Goal: Navigation & Orientation: Find specific page/section

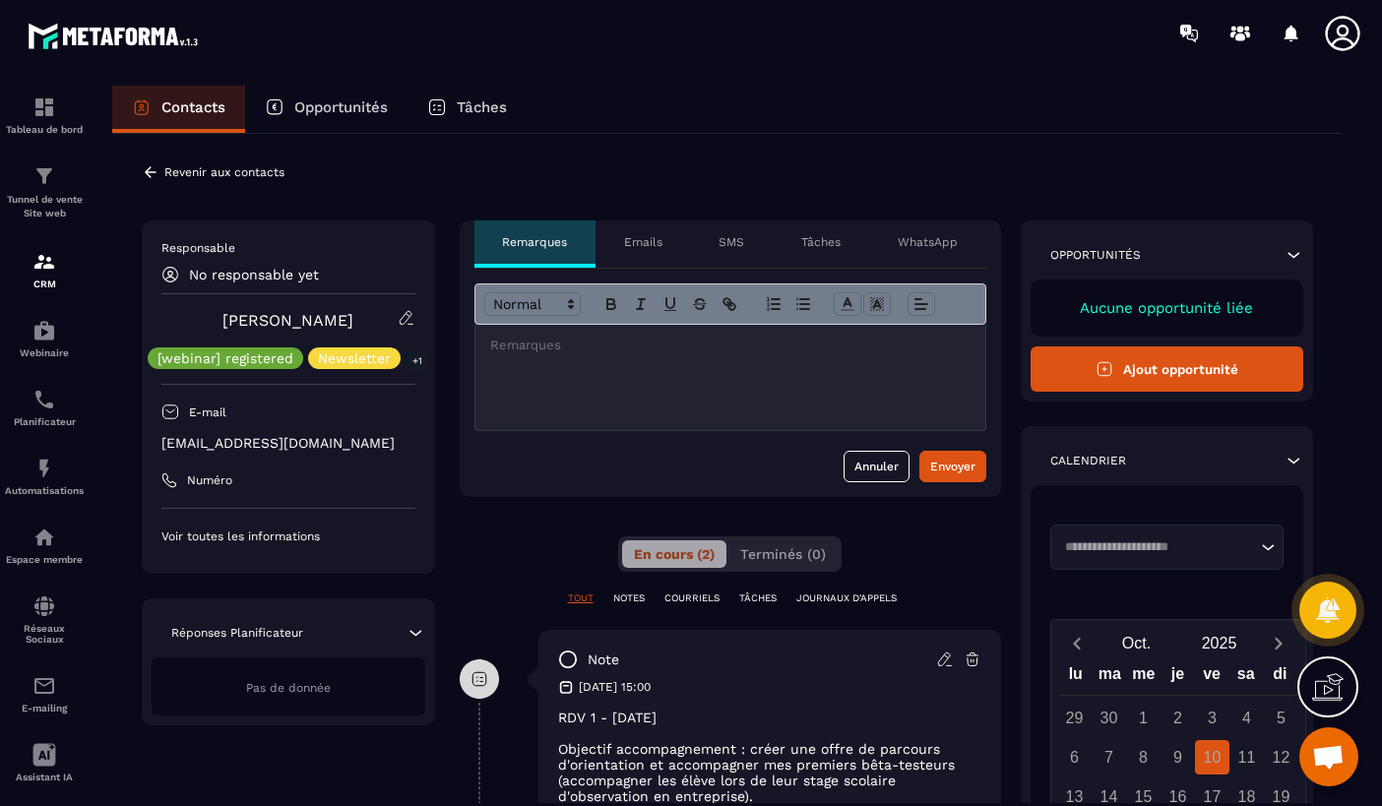
scroll to position [5968, 0]
click at [47, 116] on img at bounding box center [44, 108] width 24 height 24
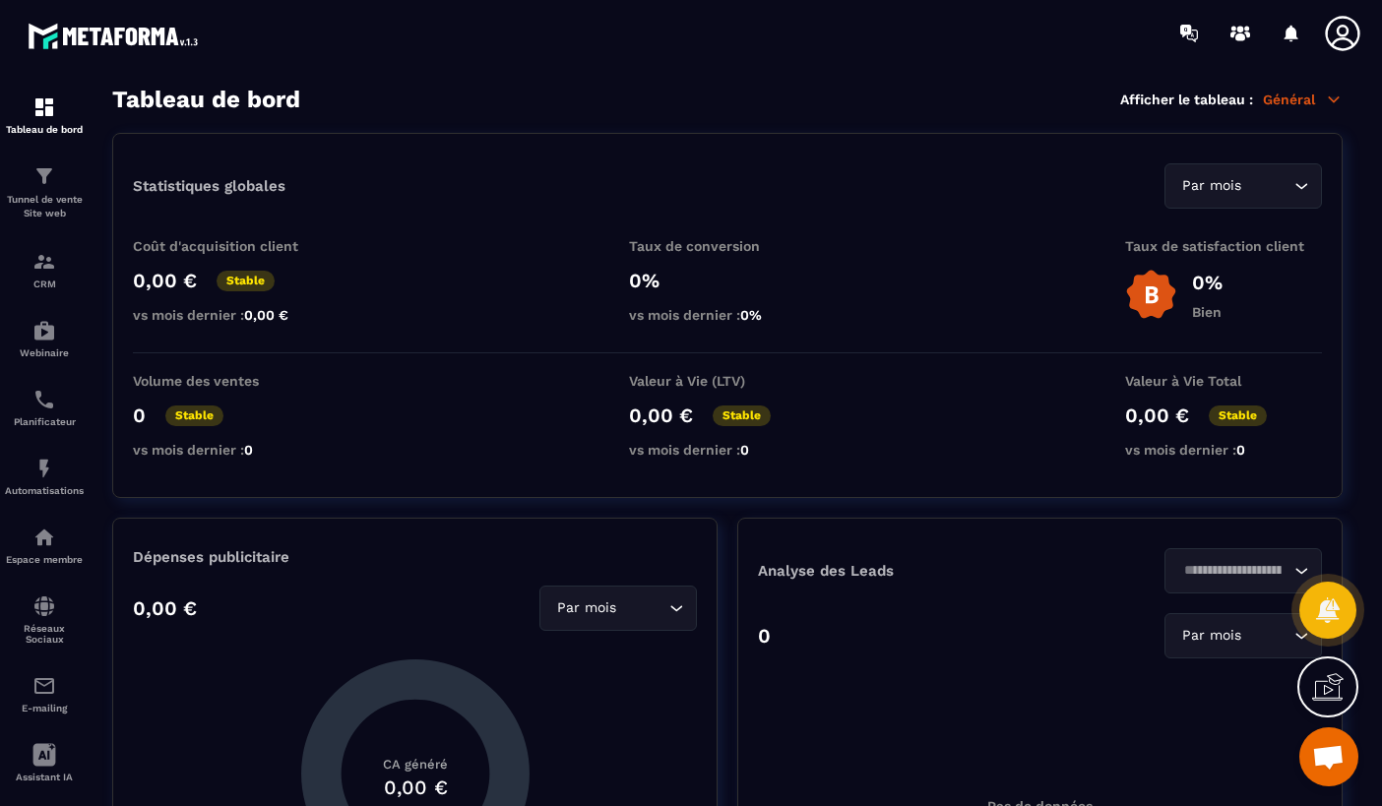
click at [593, 84] on section "Tableau de bord Tunnel de vente Site web CRM Webinaire Planificateur Automatisa…" at bounding box center [691, 446] width 1382 height 761
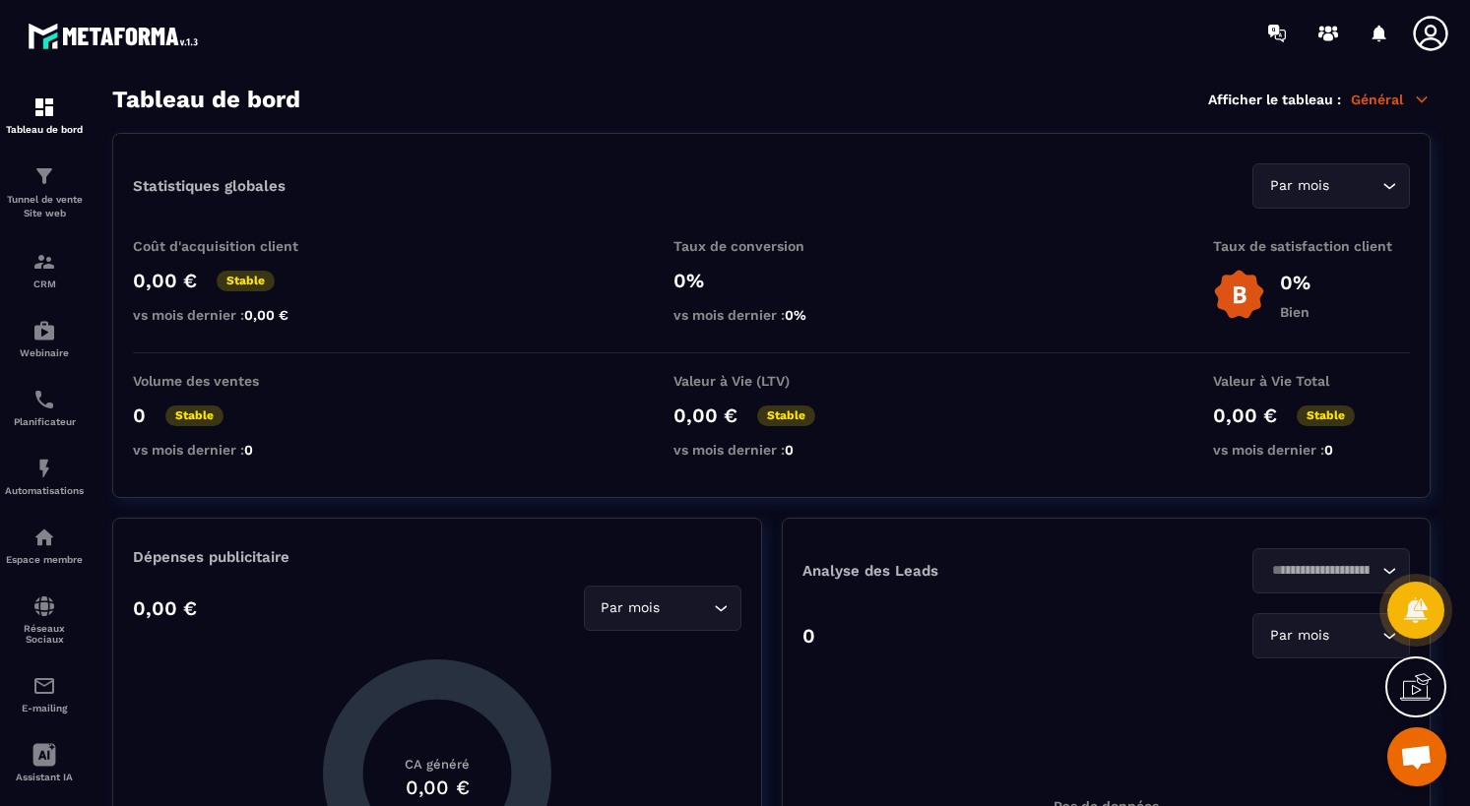
click at [1381, 100] on p "Général" at bounding box center [1391, 100] width 80 height 18
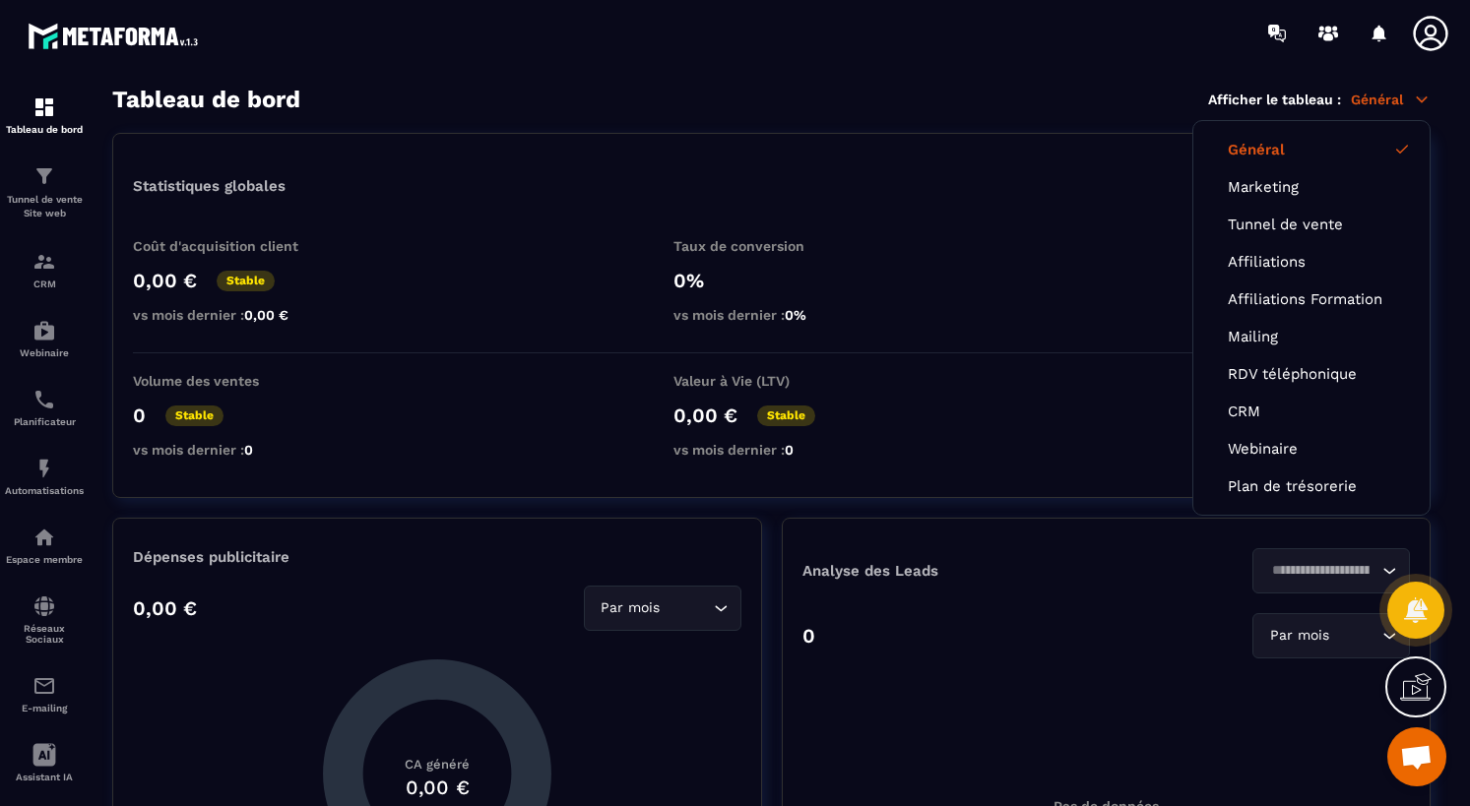
click at [1381, 23] on icon at bounding box center [1430, 33] width 39 height 39
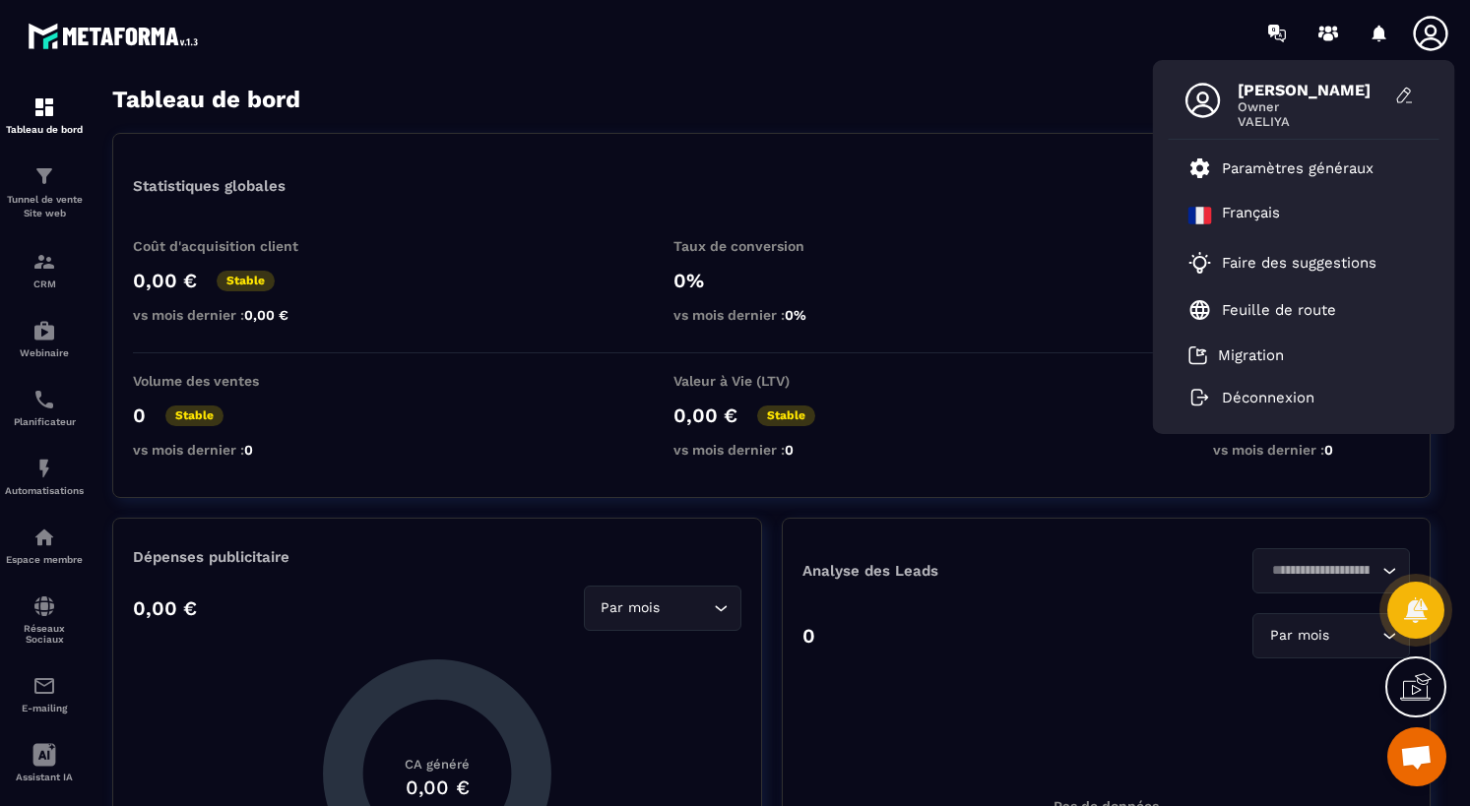
click at [1255, 88] on span "[PERSON_NAME]" at bounding box center [1312, 90] width 148 height 19
click at [1381, 37] on icon at bounding box center [1430, 33] width 34 height 34
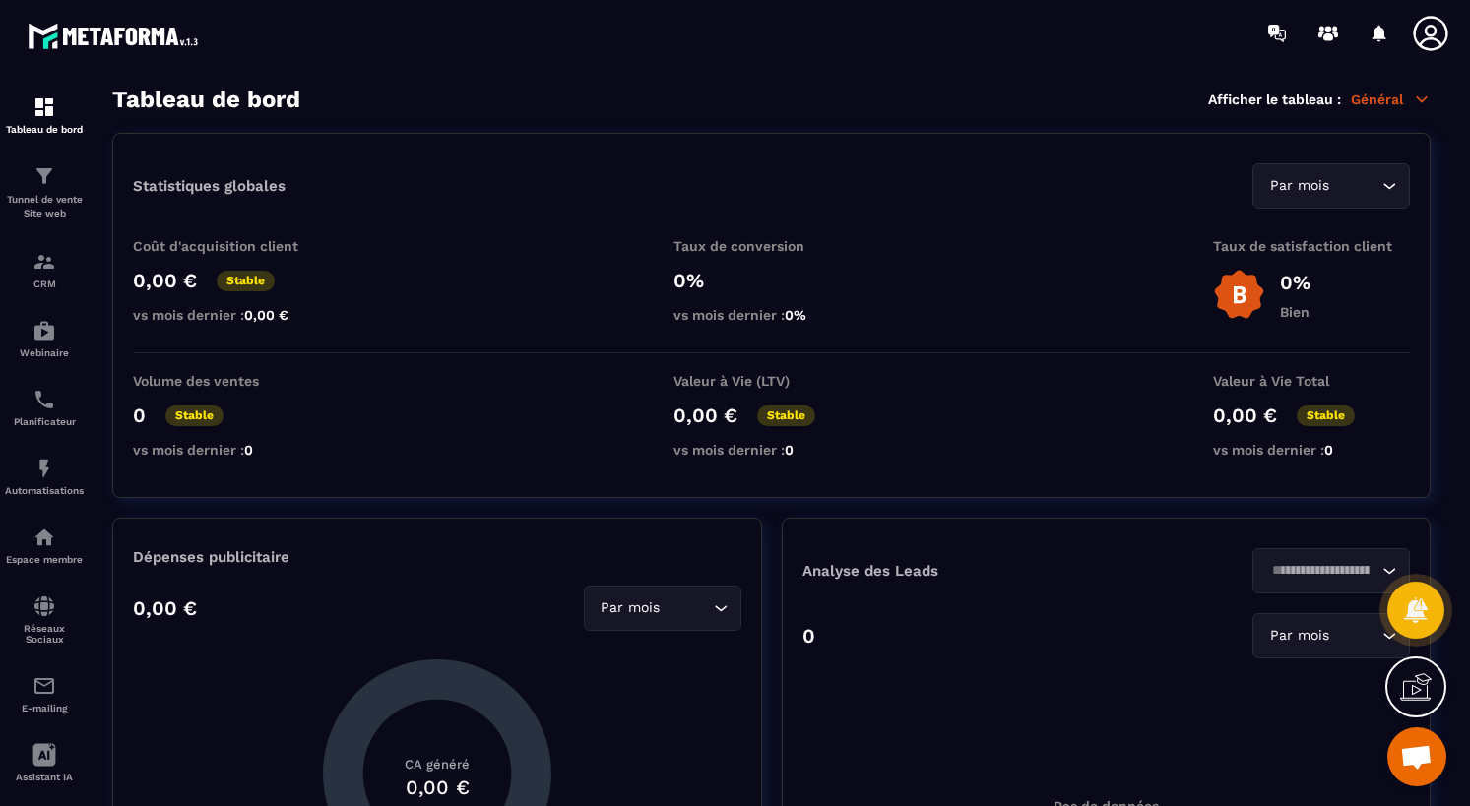
click at [1381, 109] on div "Tableau de bord Afficher le tableau : Général" at bounding box center [771, 100] width 1318 height 28
click at [1381, 105] on p "Général" at bounding box center [1391, 100] width 80 height 18
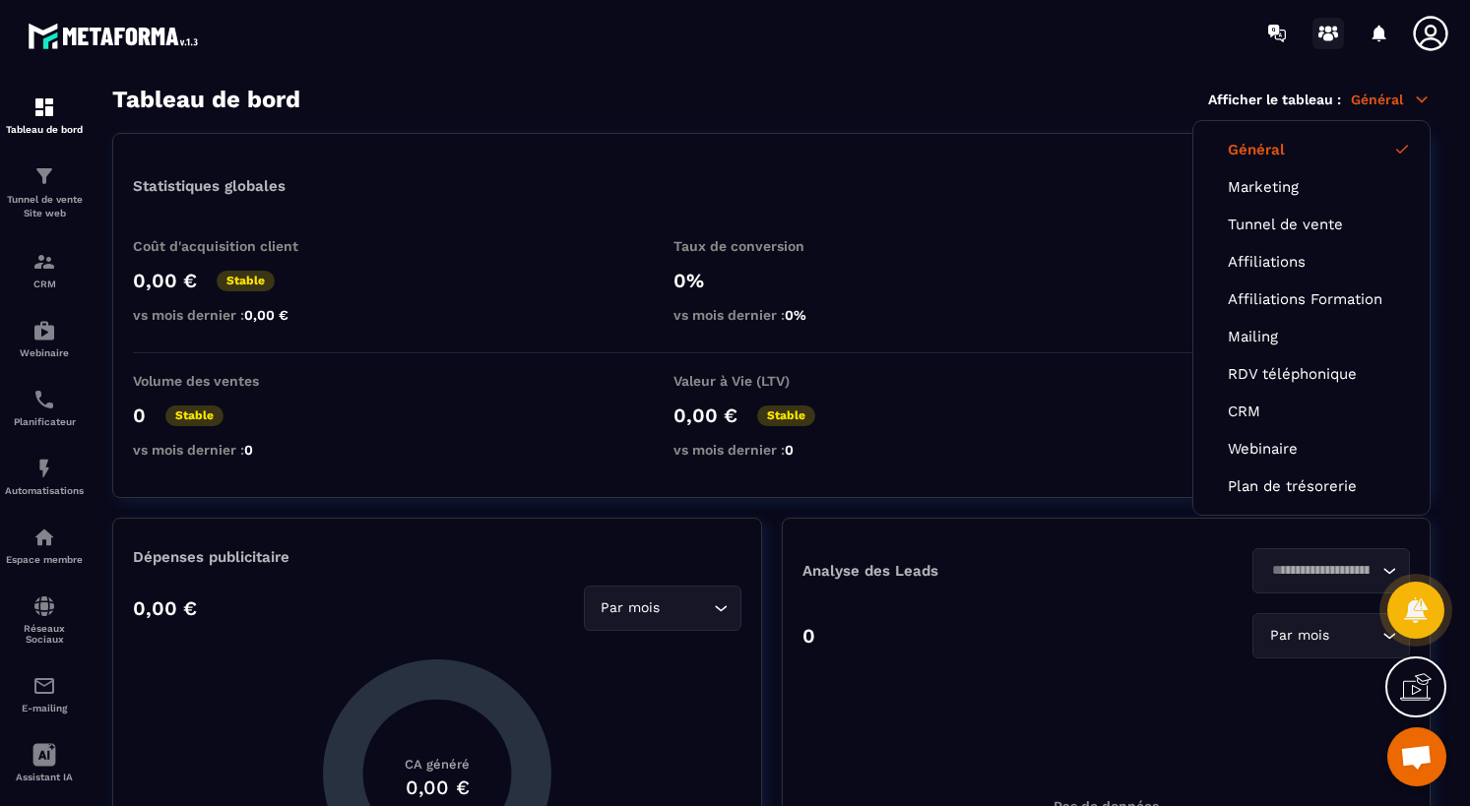
click at [1322, 30] on icon at bounding box center [1328, 34] width 32 height 32
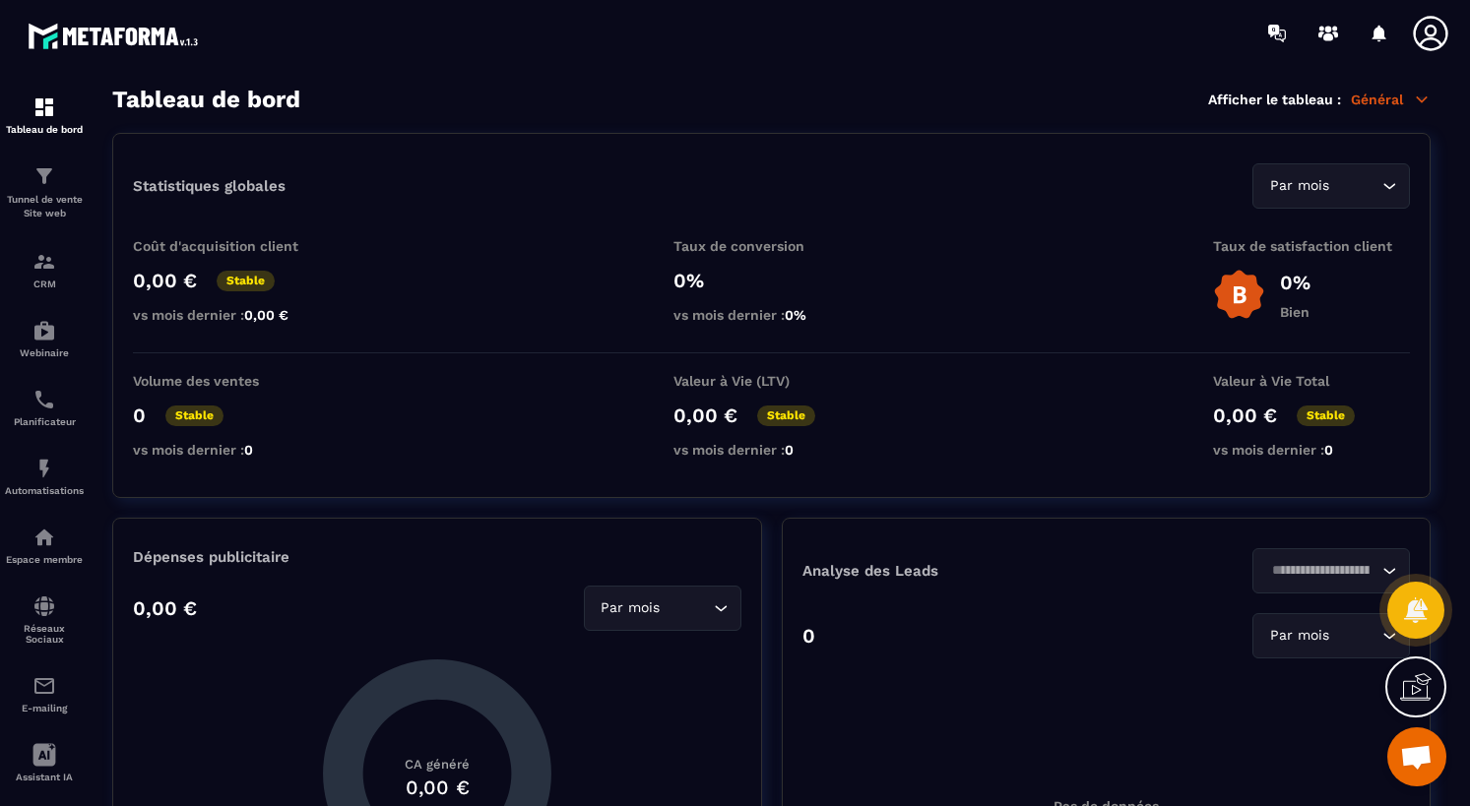
click at [1381, 40] on icon at bounding box center [1430, 33] width 34 height 34
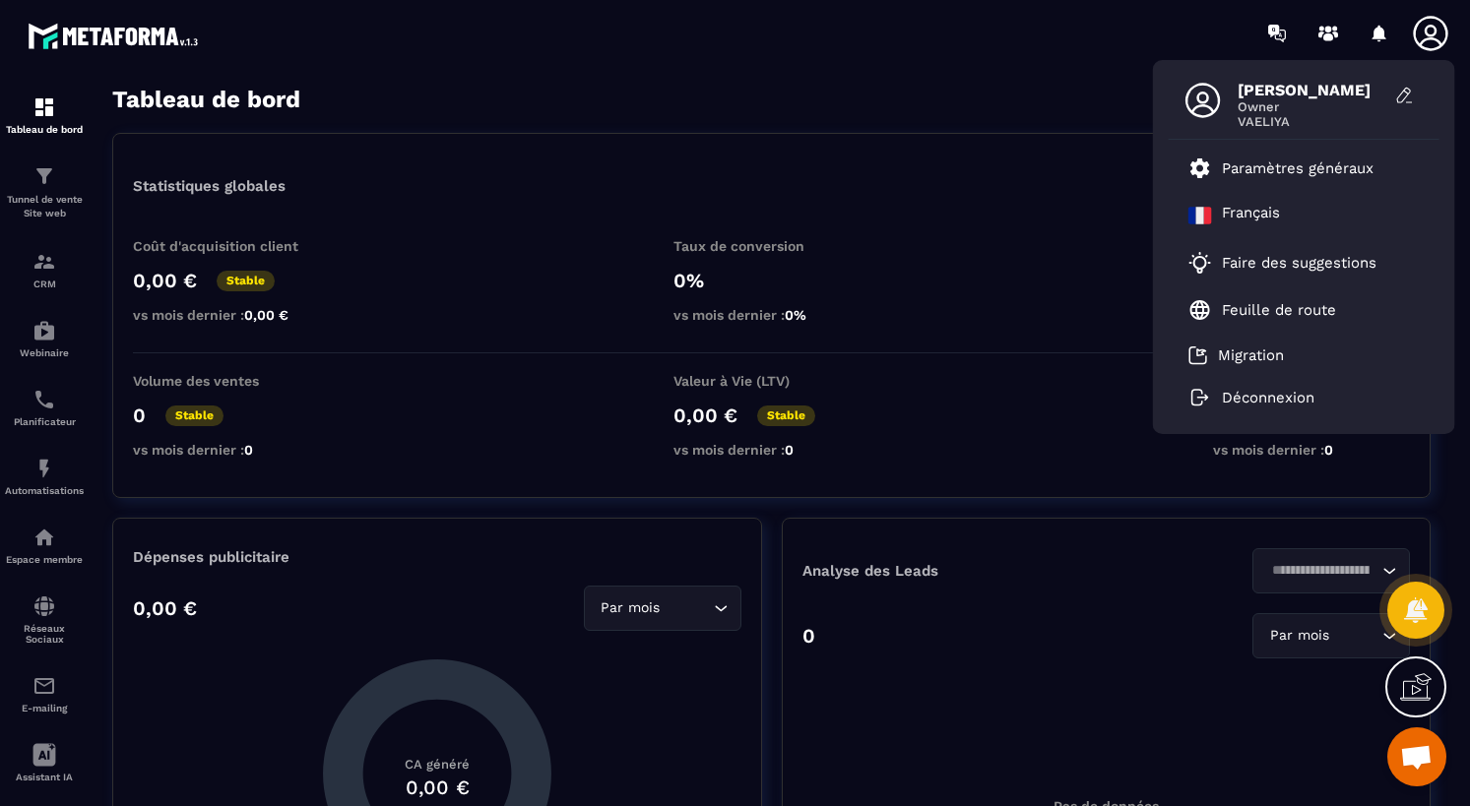
click at [1260, 114] on span "VAELIYA" at bounding box center [1312, 121] width 148 height 15
click at [1261, 352] on p "Migration" at bounding box center [1251, 356] width 66 height 18
click at [1126, 56] on div "[PERSON_NAME] Owner VAELIYA Paramètres généraux [DEMOGRAPHIC_DATA] Faire des su…" at bounding box center [850, 33] width 1239 height 66
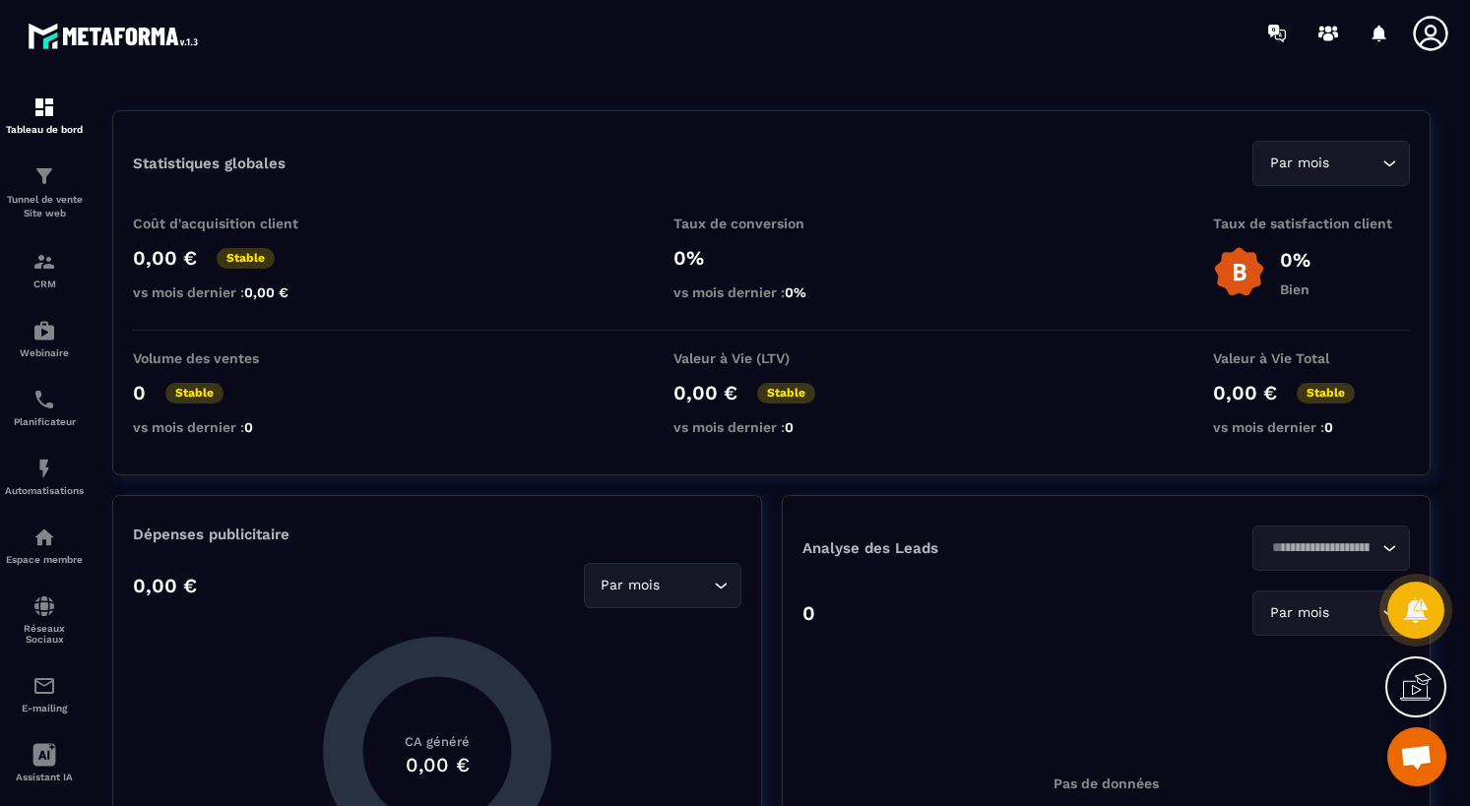
scroll to position [26, 0]
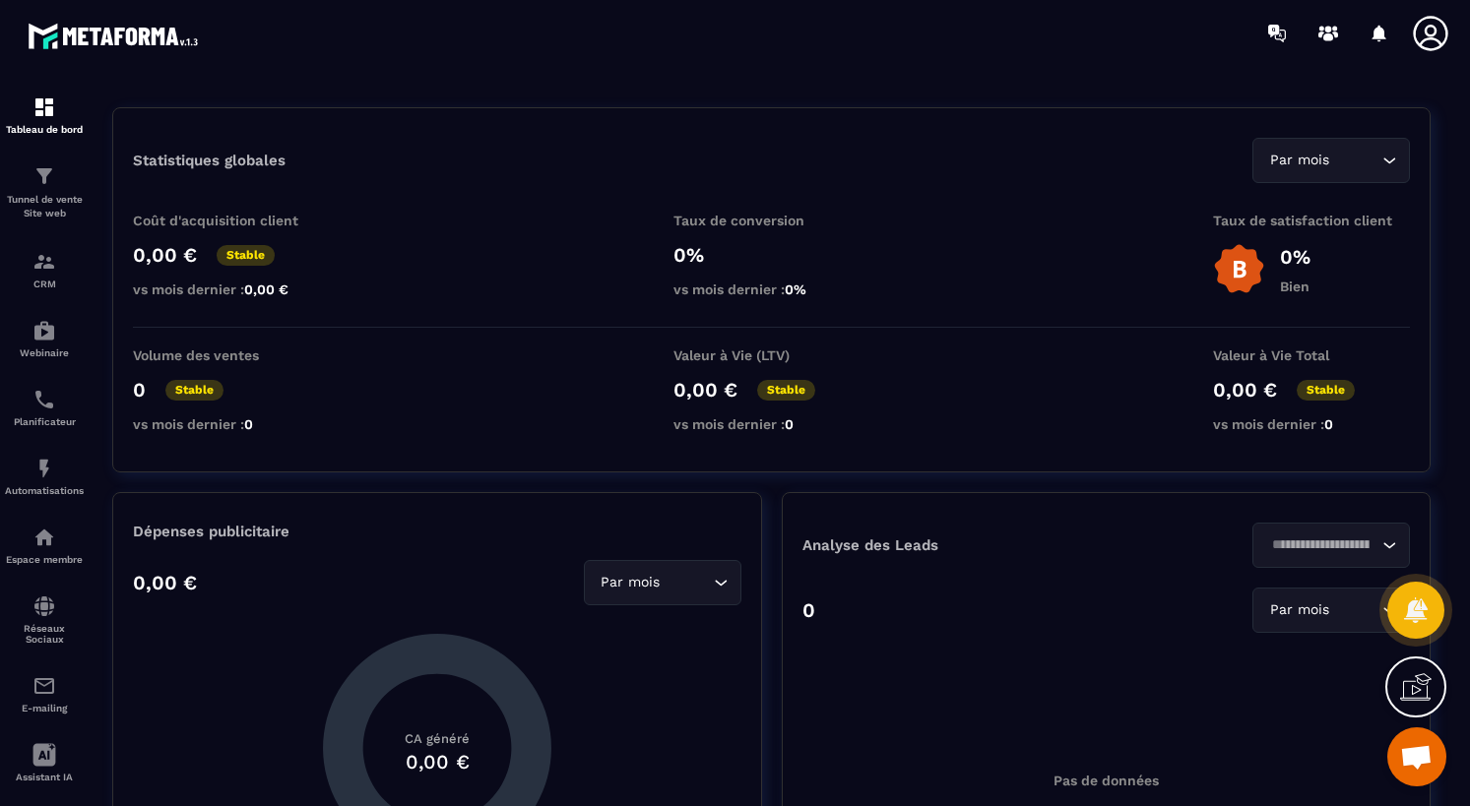
click at [1381, 682] on icon at bounding box center [1416, 687] width 32 height 32
